Goal: Task Accomplishment & Management: Use online tool/utility

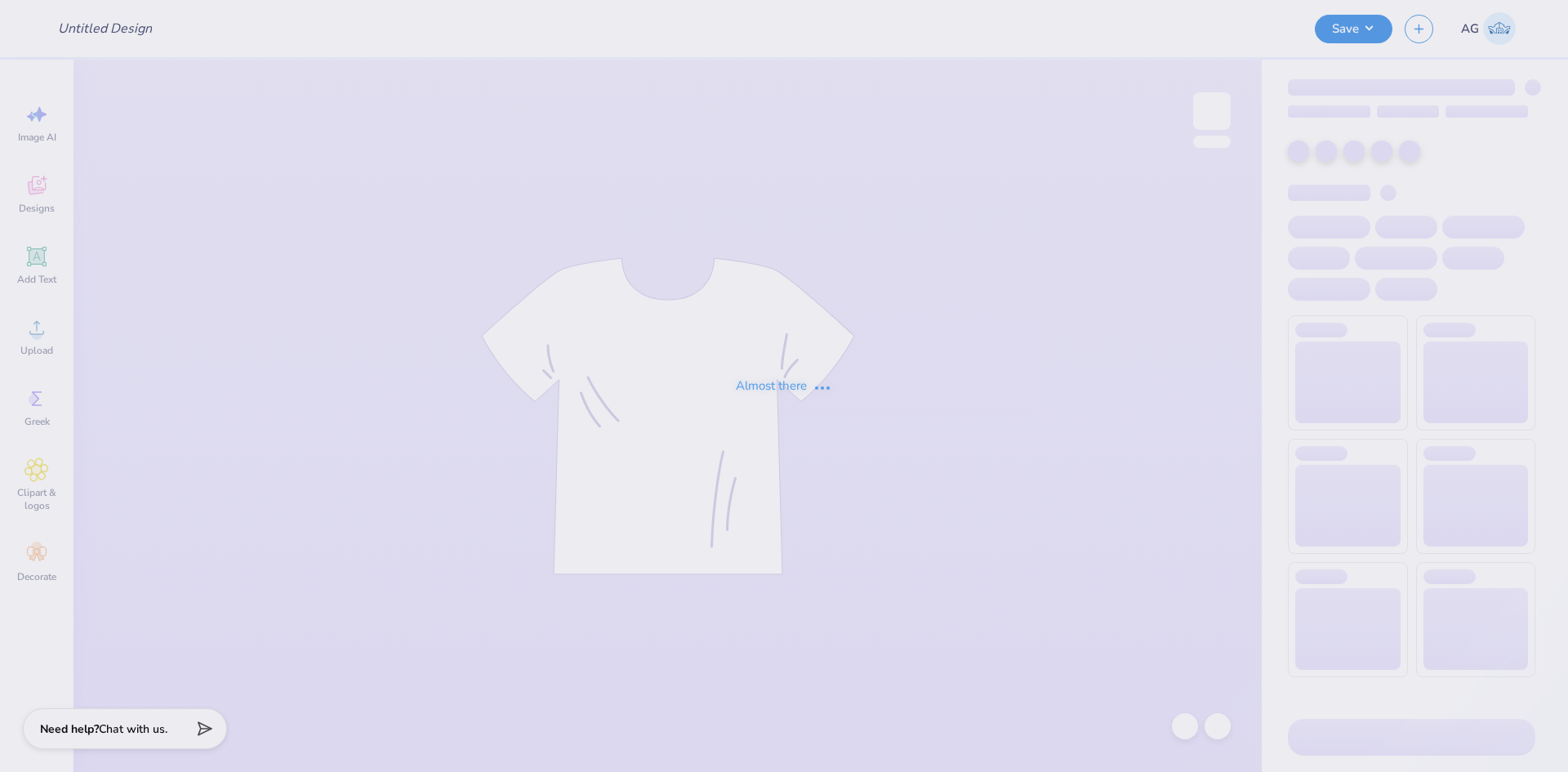
type input "Isabella Alaimo : Indiana University Bloomington"
type input "Spire Fitness Birthday Merch"
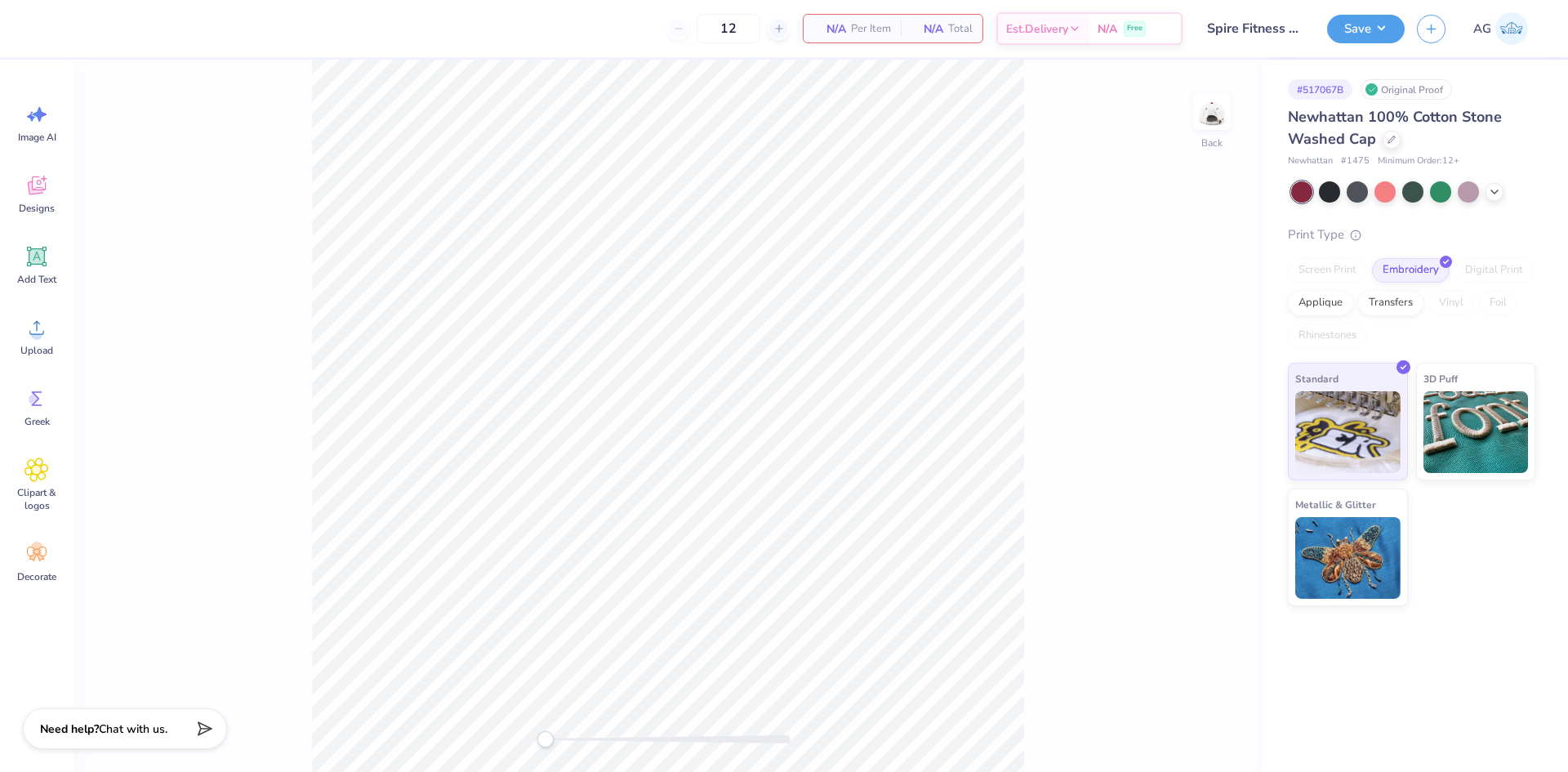
click at [286, 296] on div "Back" at bounding box center [667, 416] width 1188 height 713
drag, startPoint x: 1126, startPoint y: 320, endPoint x: 50, endPoint y: 351, distance: 1076.4
click at [1126, 320] on div "Back" at bounding box center [667, 416] width 1188 height 713
click at [50, 335] on div "Upload" at bounding box center [37, 336] width 59 height 61
click at [1373, 37] on button "Save" at bounding box center [1365, 27] width 77 height 29
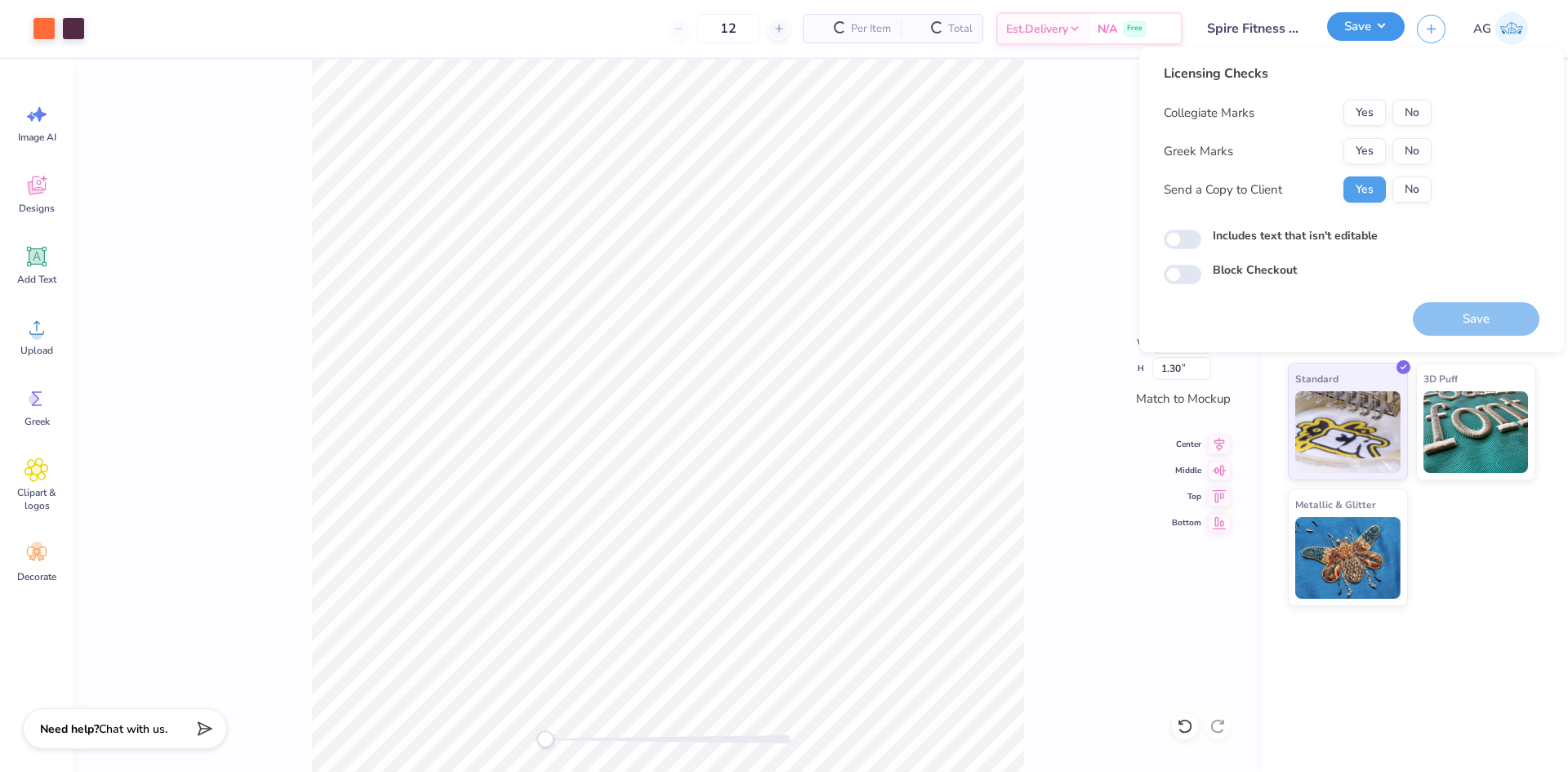
click at [1375, 34] on button "Save" at bounding box center [1365, 27] width 77 height 29
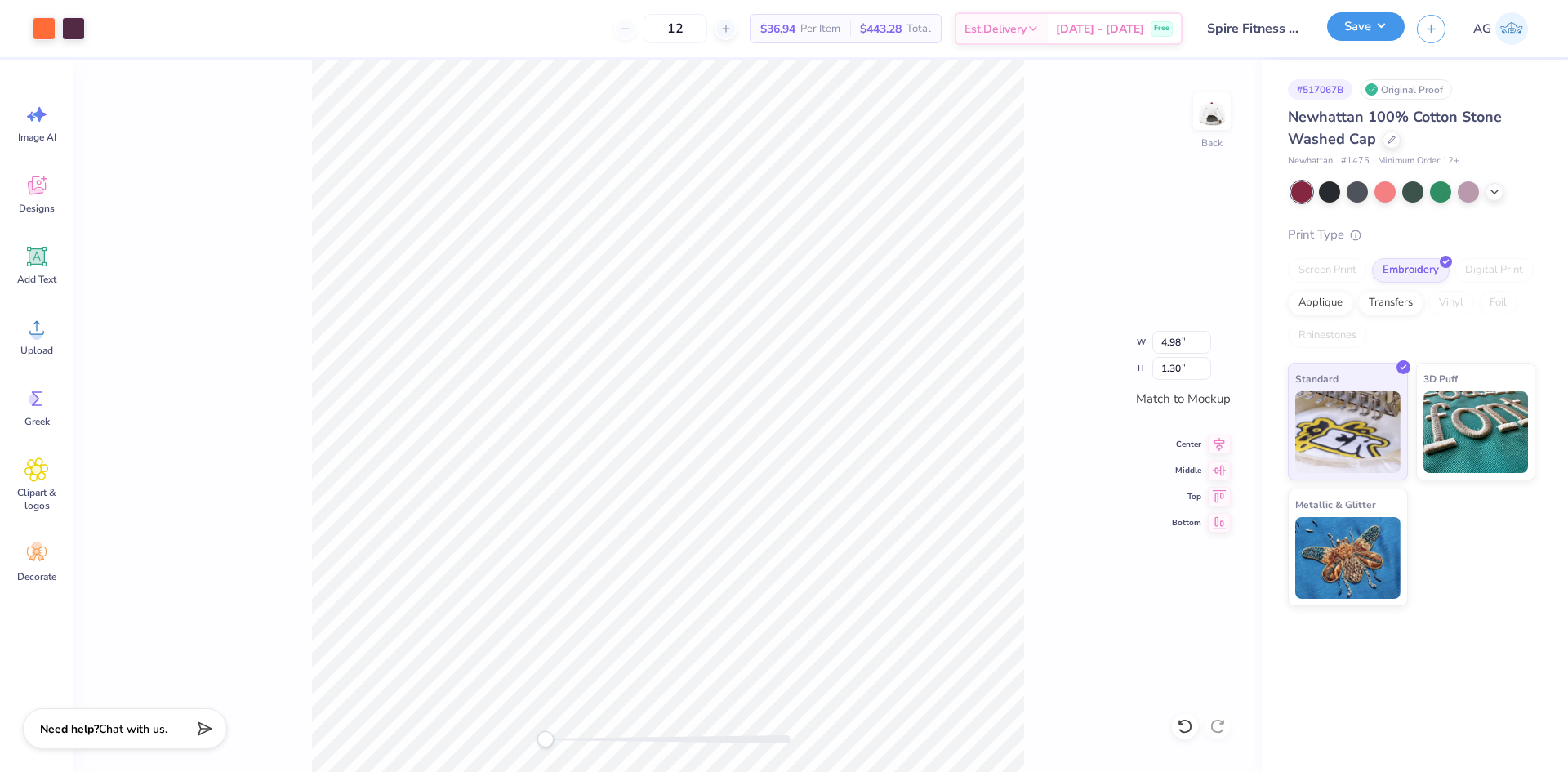
click at [1382, 38] on button "Save" at bounding box center [1365, 27] width 77 height 29
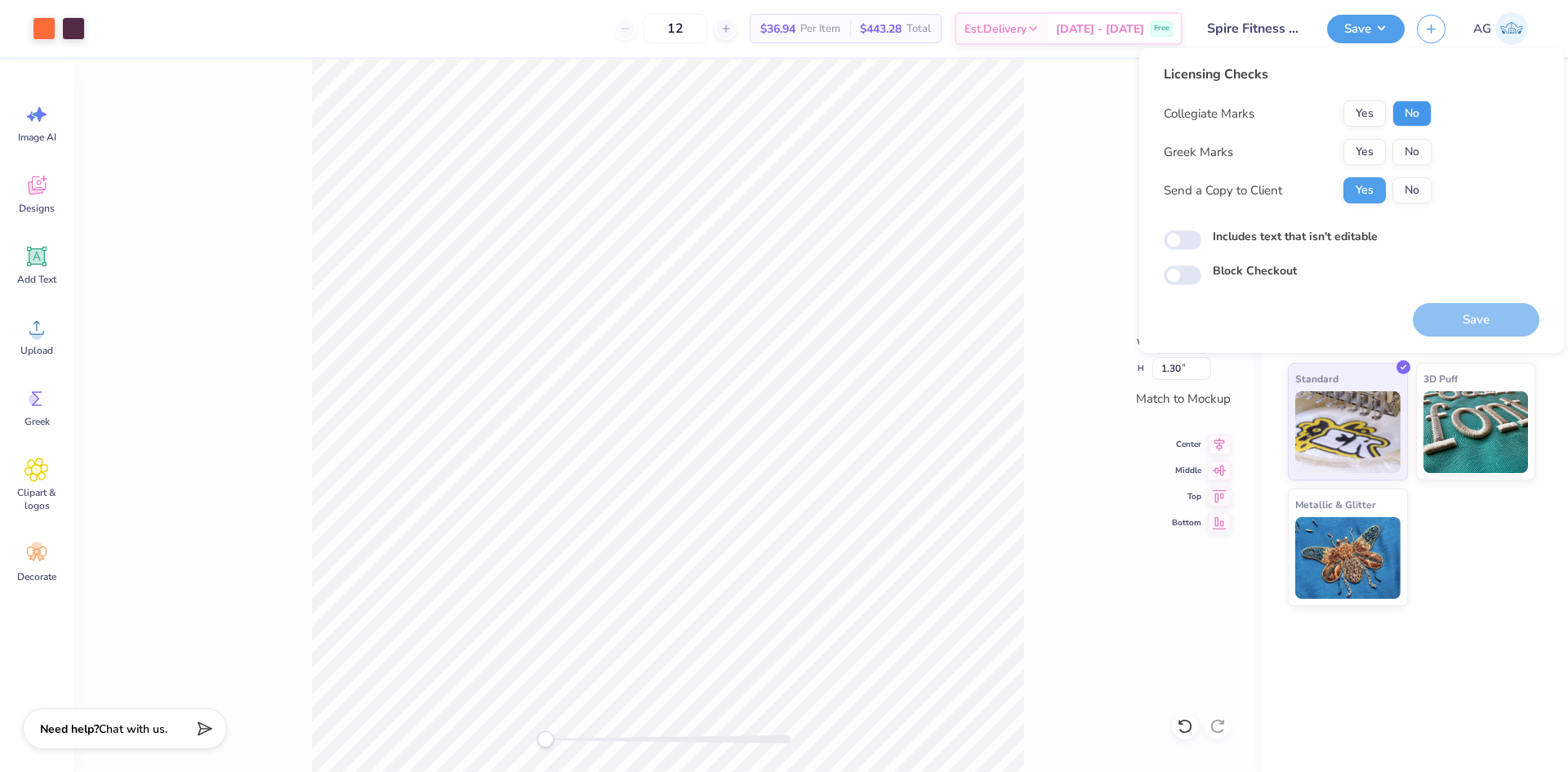
drag, startPoint x: 1430, startPoint y: 116, endPoint x: 1421, endPoint y: 138, distance: 23.8
click at [1429, 116] on button "No" at bounding box center [1411, 113] width 39 height 26
click at [1416, 147] on button "No" at bounding box center [1411, 151] width 39 height 26
click at [1202, 243] on div "Includes text that isn't editable" at bounding box center [1350, 238] width 375 height 19
drag, startPoint x: 1174, startPoint y: 242, endPoint x: 1221, endPoint y: 253, distance: 48.3
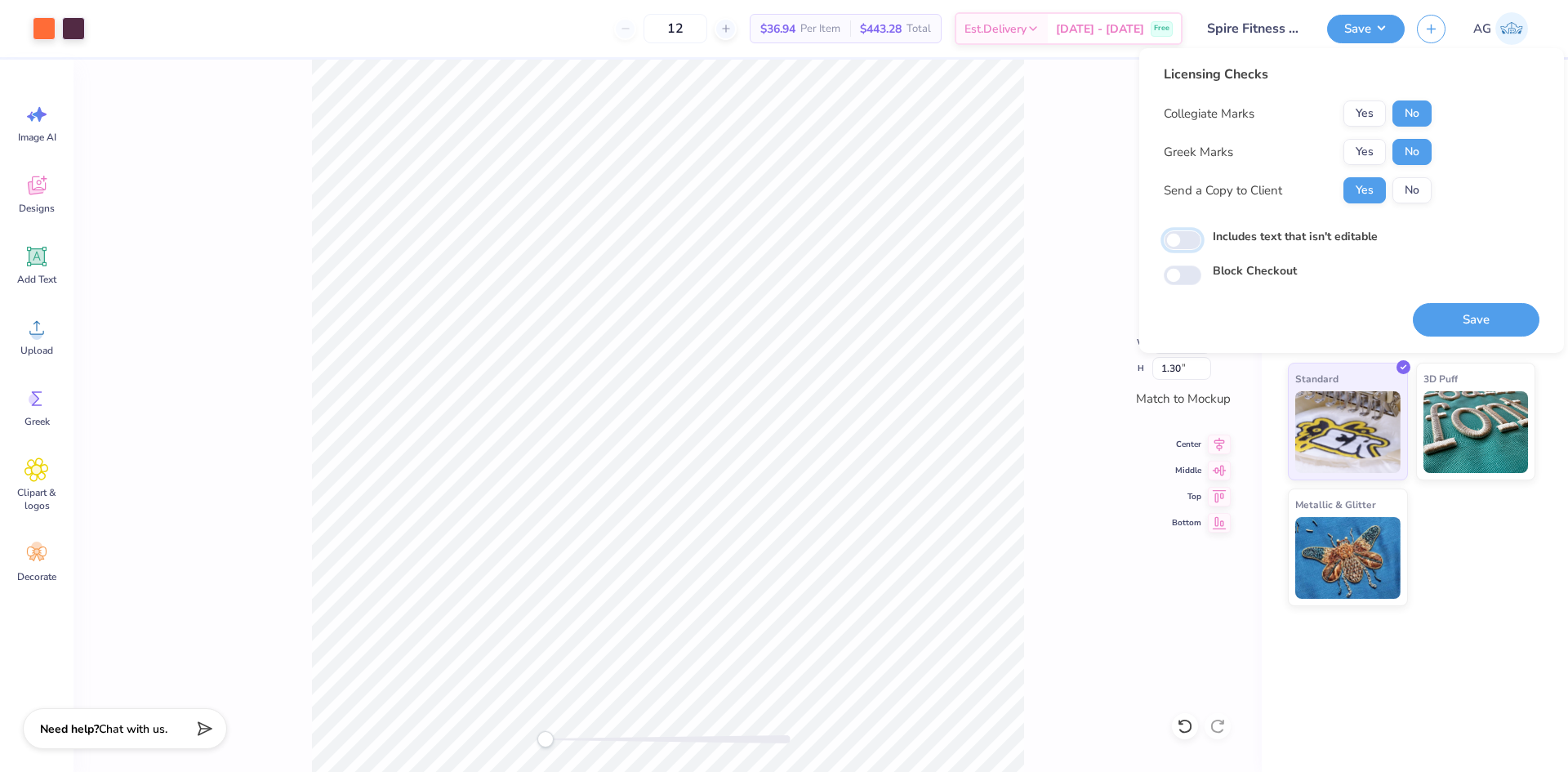
click at [1174, 241] on input "Includes text that isn't editable" at bounding box center [1181, 240] width 37 height 20
checkbox input "true"
click at [1461, 315] on button "Save" at bounding box center [1475, 319] width 127 height 33
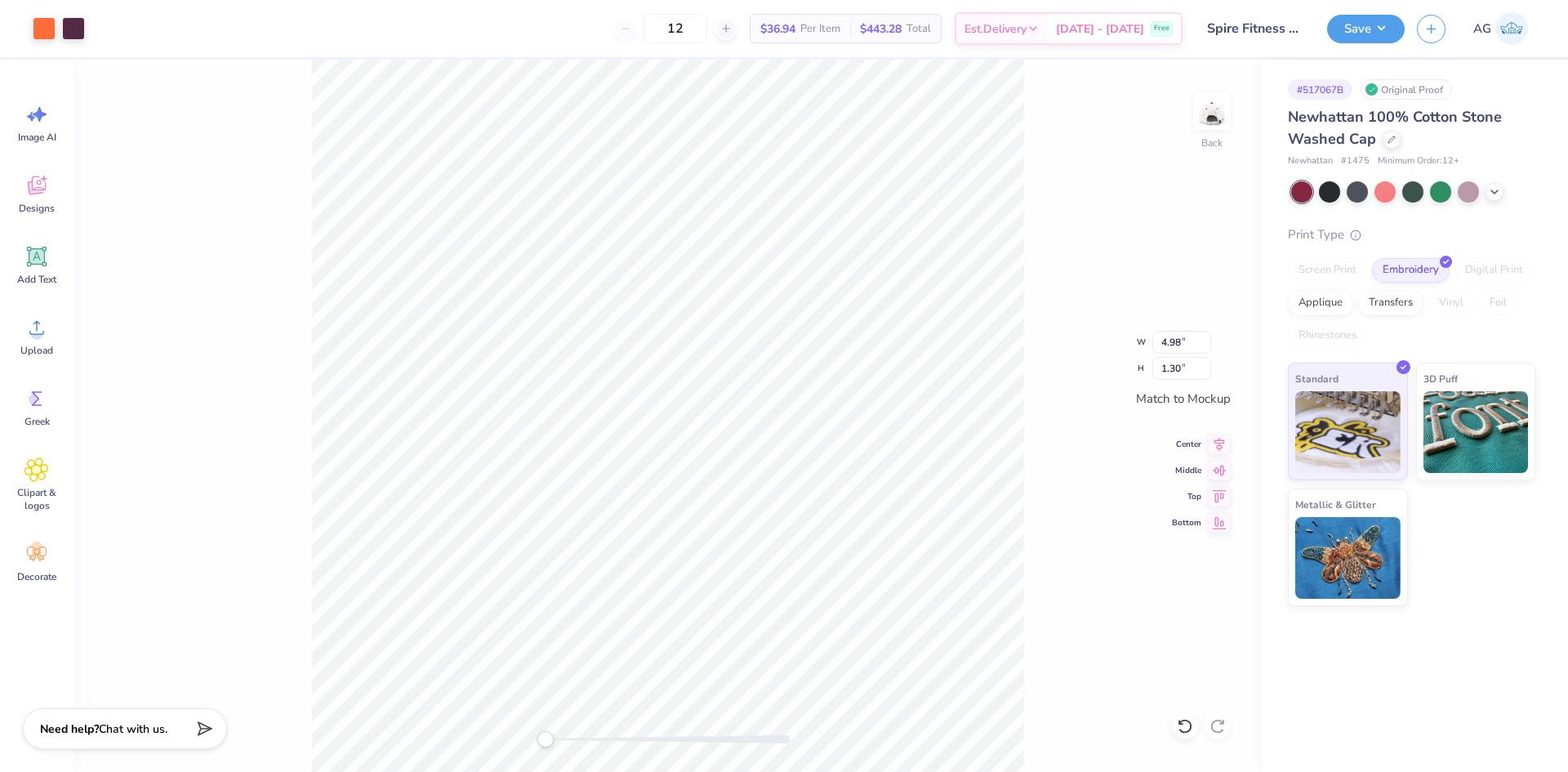
click at [1056, 188] on div "Back W 4.98 4.98 " H 1.30 1.30 " Match to [GEOGRAPHIC_DATA] Middle Top Bottom" at bounding box center [667, 416] width 1188 height 713
